Goal: Check status: Check status

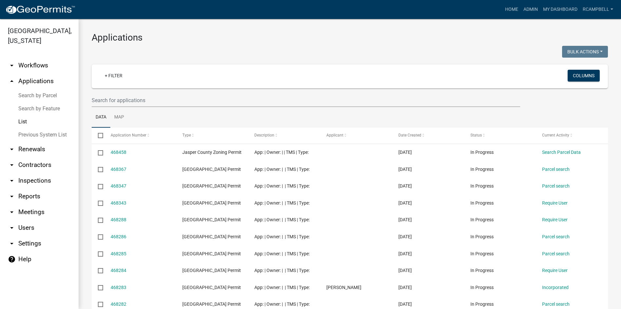
select select "3: 100"
click at [116, 97] on input "text" at bounding box center [306, 100] width 429 height 13
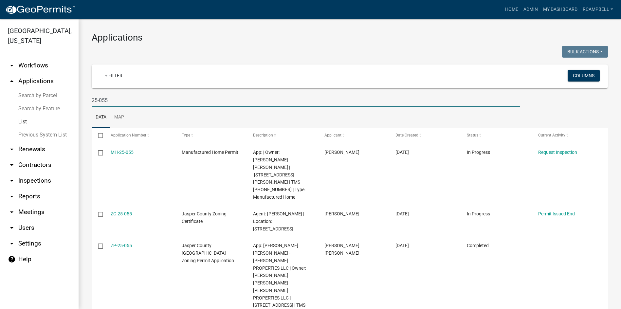
click at [92, 101] on input "25-055" at bounding box center [306, 100] width 429 height 13
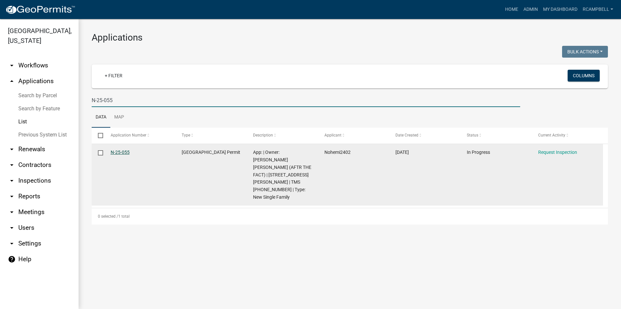
type input "N-25-055"
click at [128, 152] on link "N-25-055" at bounding box center [120, 152] width 19 height 5
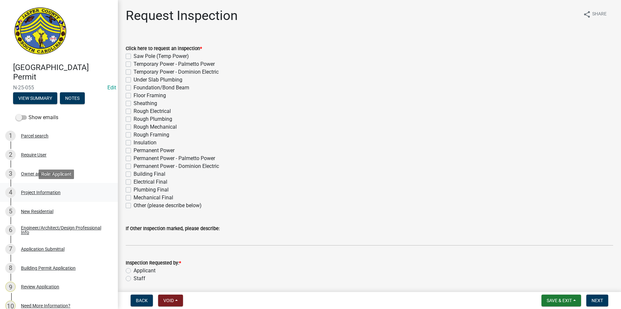
click at [47, 187] on link "4 Project Information" at bounding box center [59, 192] width 118 height 19
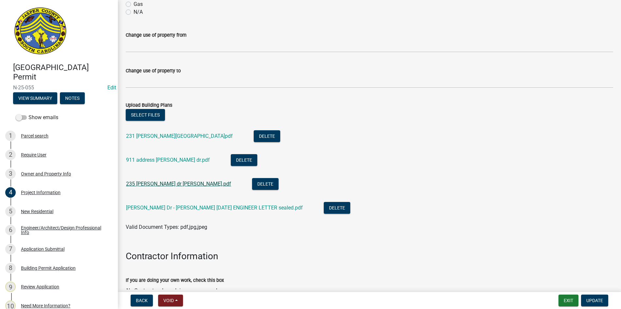
scroll to position [393, 0]
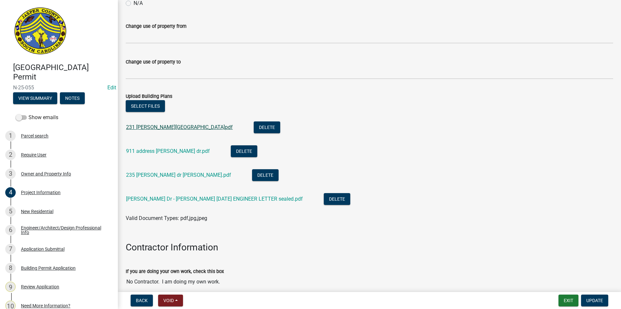
click at [145, 129] on link "231 [PERSON_NAME][GEOGRAPHIC_DATA]pdf" at bounding box center [179, 127] width 107 height 6
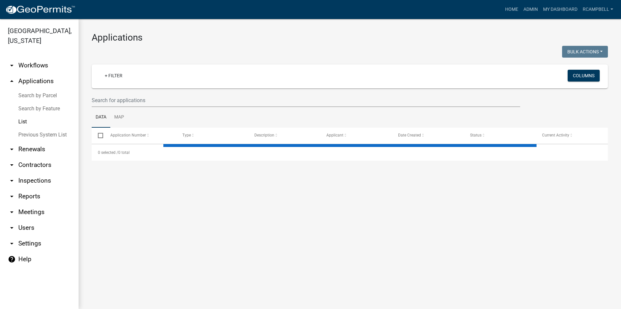
select select "3: 100"
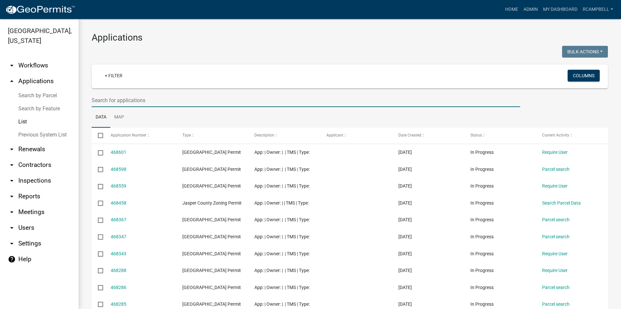
click at [129, 101] on input "text" at bounding box center [306, 100] width 429 height 13
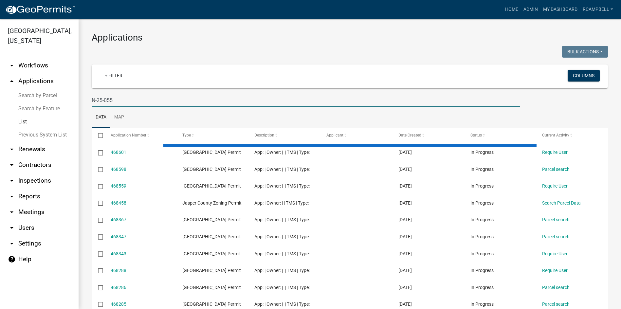
type input "N-25-055"
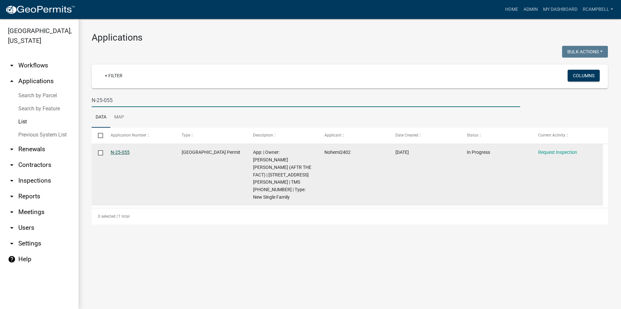
click at [117, 153] on link "N-25-055" at bounding box center [120, 152] width 19 height 5
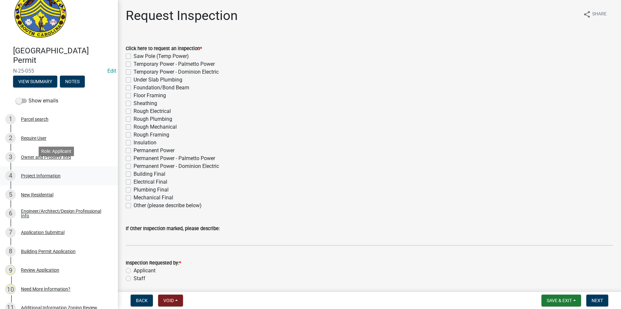
scroll to position [33, 0]
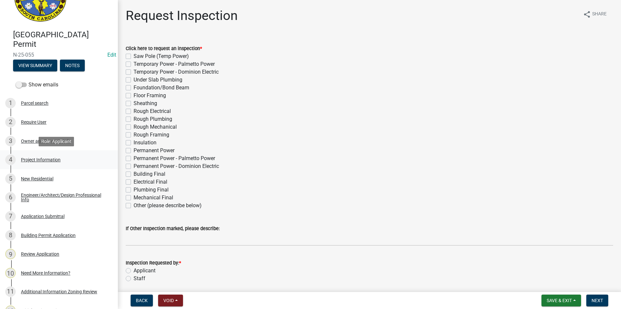
click at [41, 158] on div "Project Information" at bounding box center [41, 159] width 40 height 5
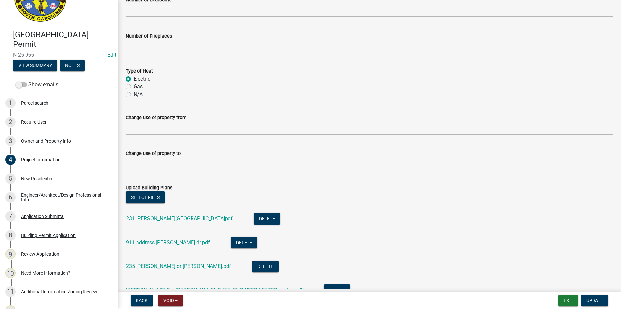
scroll to position [327, 0]
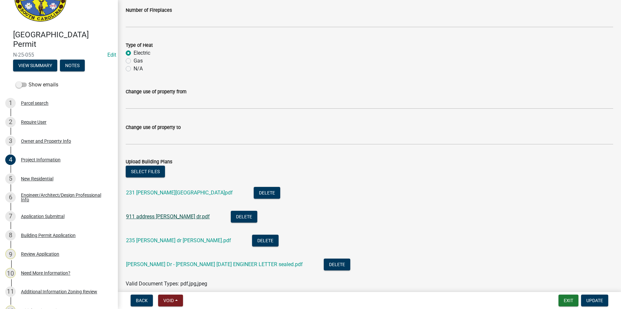
click at [157, 219] on link "911 address [PERSON_NAME] dr.pdf" at bounding box center [168, 216] width 84 height 6
click at [142, 243] on link "235 [PERSON_NAME] dr [PERSON_NAME].pdf" at bounding box center [178, 240] width 105 height 6
click at [150, 264] on link "[PERSON_NAME] Dr - [PERSON_NAME] [DATE] ENGINEER LETTER sealed.pdf" at bounding box center [214, 264] width 177 height 6
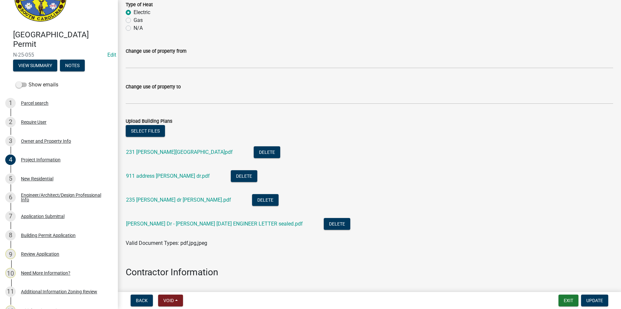
scroll to position [357, 0]
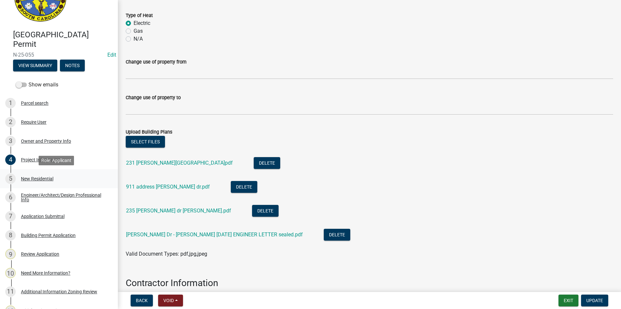
click at [28, 176] on div "New Residential" at bounding box center [37, 178] width 32 height 5
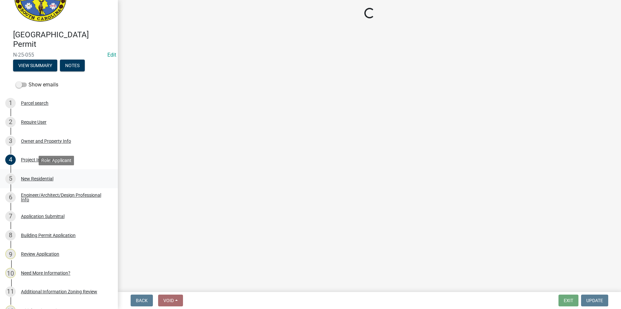
scroll to position [0, 0]
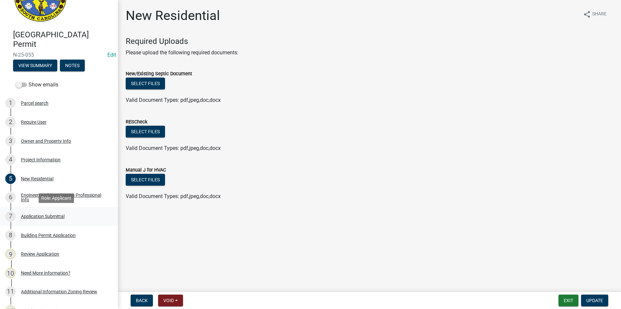
click at [49, 217] on div "Application Submittal" at bounding box center [43, 216] width 44 height 5
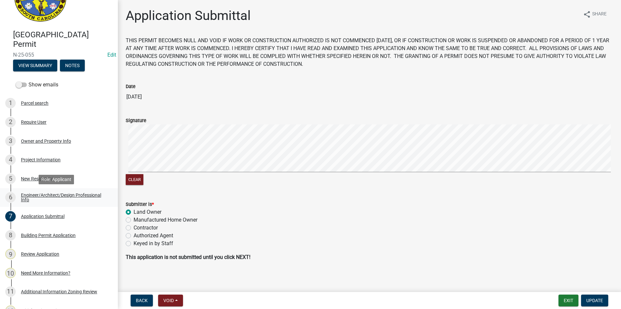
click at [31, 195] on div "Engineer/Architect/Design Professional Info" at bounding box center [64, 197] width 86 height 9
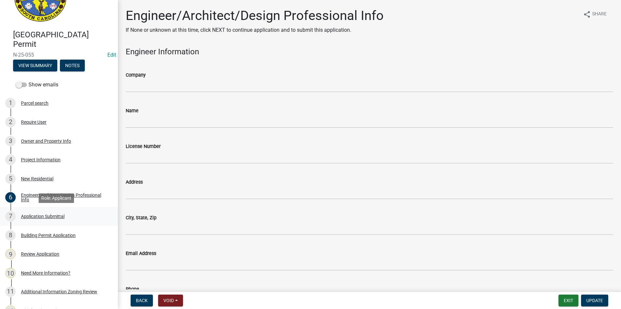
click at [43, 218] on div "Application Submittal" at bounding box center [43, 216] width 44 height 5
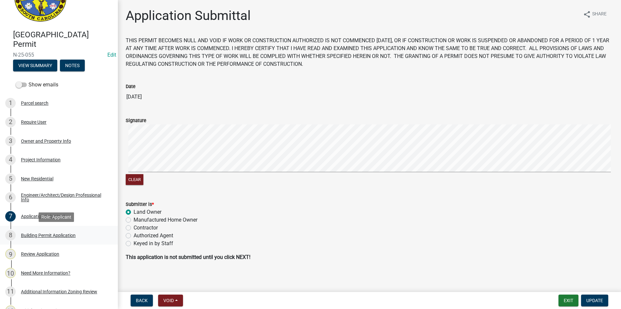
click at [46, 234] on div "Building Permit Application" at bounding box center [48, 235] width 55 height 5
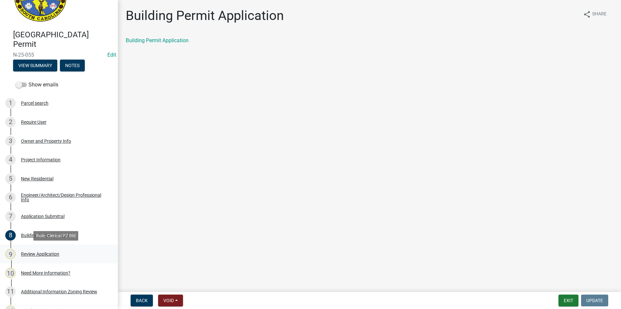
click at [47, 254] on div "Review Application" at bounding box center [40, 254] width 38 height 5
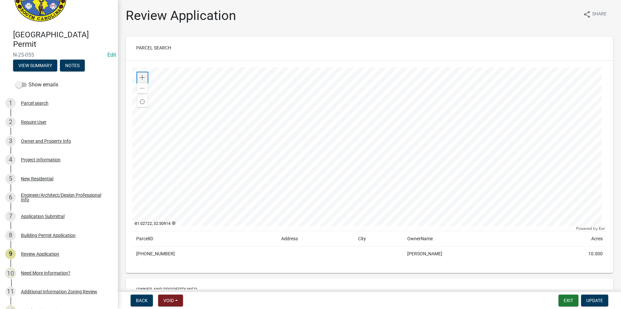
click at [143, 77] on span at bounding box center [142, 77] width 5 height 5
drag, startPoint x: 166, startPoint y: 252, endPoint x: 137, endPoint y: 255, distance: 29.2
click at [137, 255] on td "[PHONE_NUMBER]" at bounding box center [204, 254] width 145 height 15
copy td "[PHONE_NUMBER]"
